Goal: Task Accomplishment & Management: Manage account settings

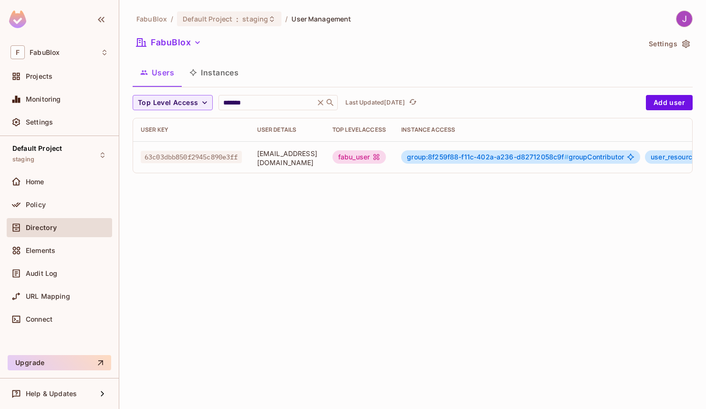
scroll to position [0, 237]
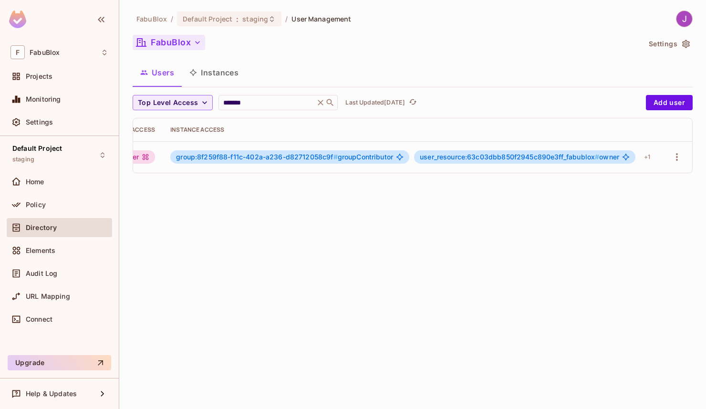
click at [179, 43] on button "FabuBlox" at bounding box center [169, 42] width 73 height 15
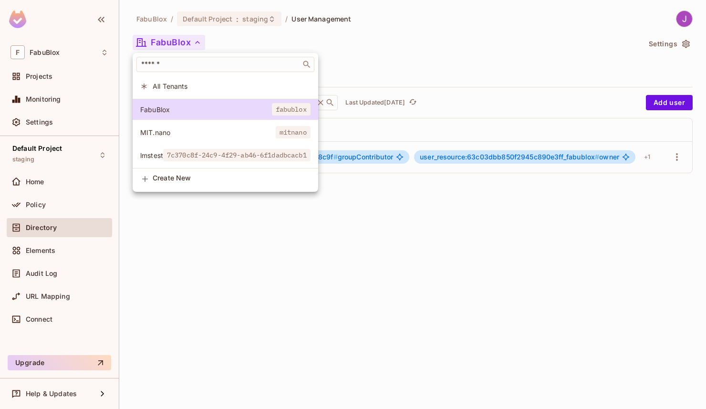
click at [179, 43] on div at bounding box center [353, 204] width 706 height 409
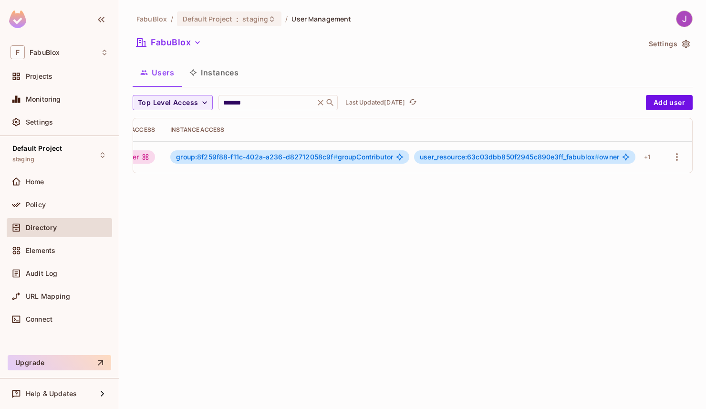
click at [206, 74] on button "Instances" at bounding box center [214, 73] width 64 height 24
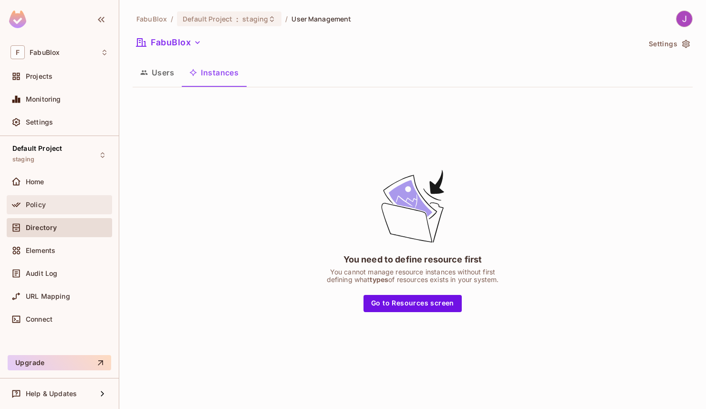
click at [47, 203] on div "Policy" at bounding box center [67, 205] width 83 height 8
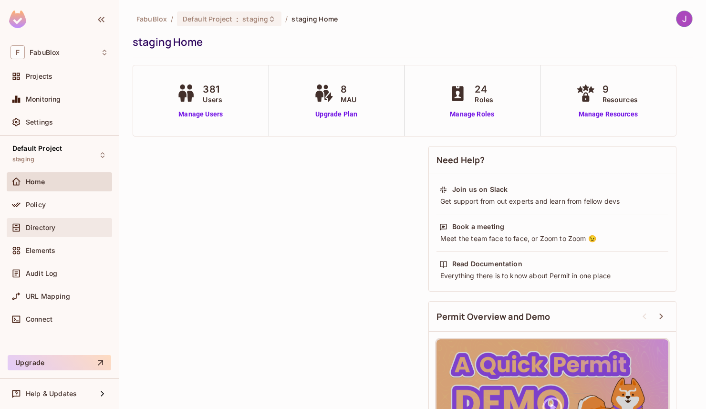
click at [54, 219] on div "Directory" at bounding box center [59, 227] width 105 height 19
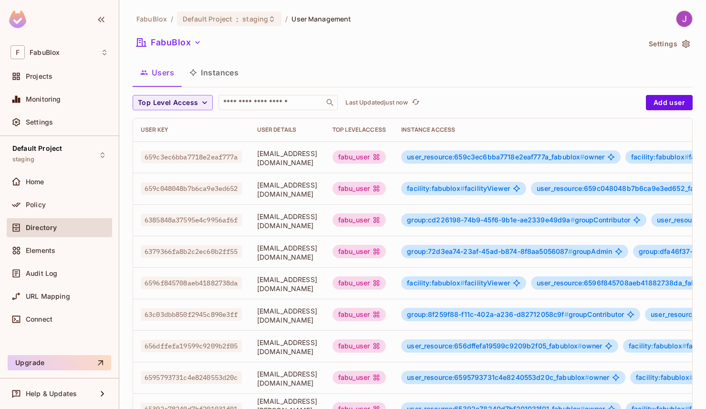
click at [210, 73] on button "Instances" at bounding box center [214, 73] width 64 height 24
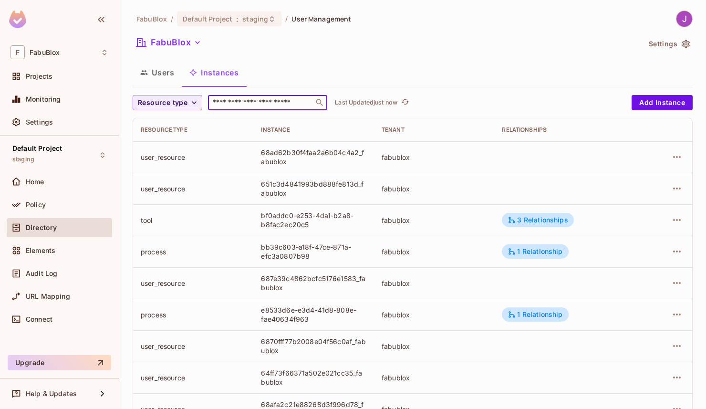
click at [253, 101] on input "text" at bounding box center [261, 103] width 100 height 10
paste input "**********"
type input "**********"
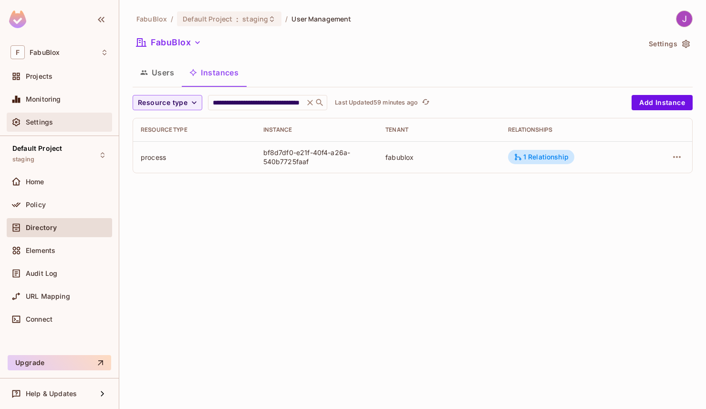
click at [43, 117] on div "Settings" at bounding box center [59, 121] width 98 height 11
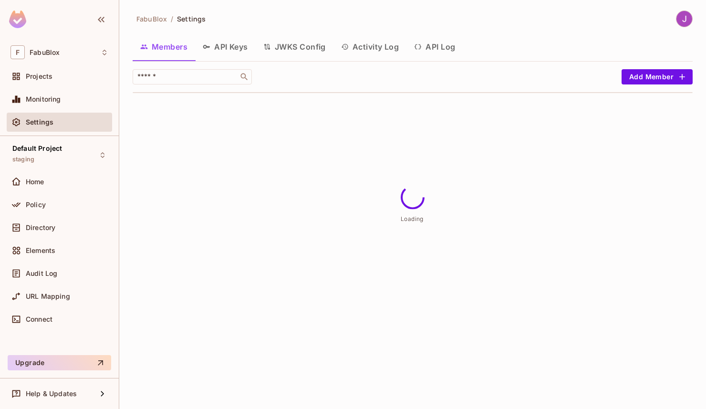
click at [231, 46] on button "API Keys" at bounding box center [225, 47] width 61 height 24
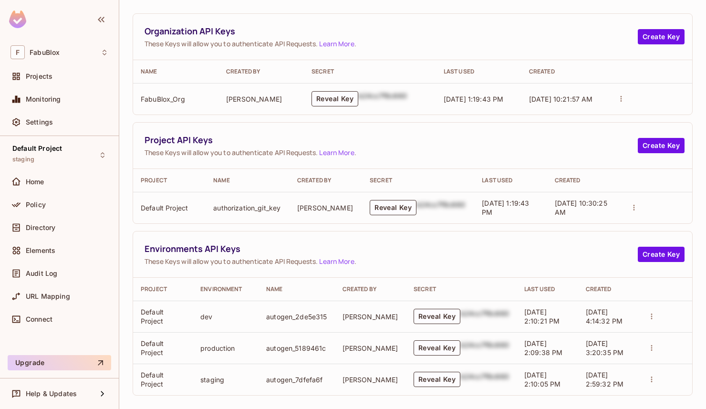
scroll to position [71, 0]
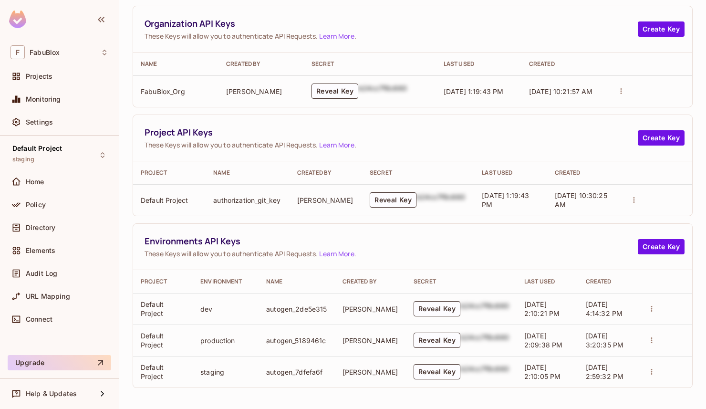
click at [461, 342] on div "b24cc7f8c660" at bounding box center [485, 340] width 49 height 15
click at [437, 340] on button "Reveal Key" at bounding box center [437, 340] width 47 height 15
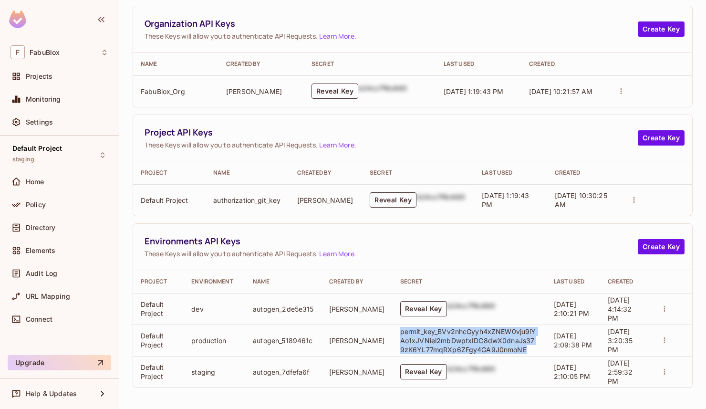
drag, startPoint x: 386, startPoint y: 333, endPoint x: 513, endPoint y: 350, distance: 129.0
click at [513, 350] on p "permit_key_BVv2nhcGyyh4xZNEW0vju9iYAo1xJVNiel2mbDwptxIDC8dwX0dnaJs379zK6YL77mqR…" at bounding box center [469, 340] width 138 height 27
copy p "permit_key_BVv2nhcGyyh4xZNEW0vju9iYAo1xJVNiel2mbDwptxIDC8dwX0dnaJs379zK6YL77mqR…"
